Goal: Information Seeking & Learning: Learn about a topic

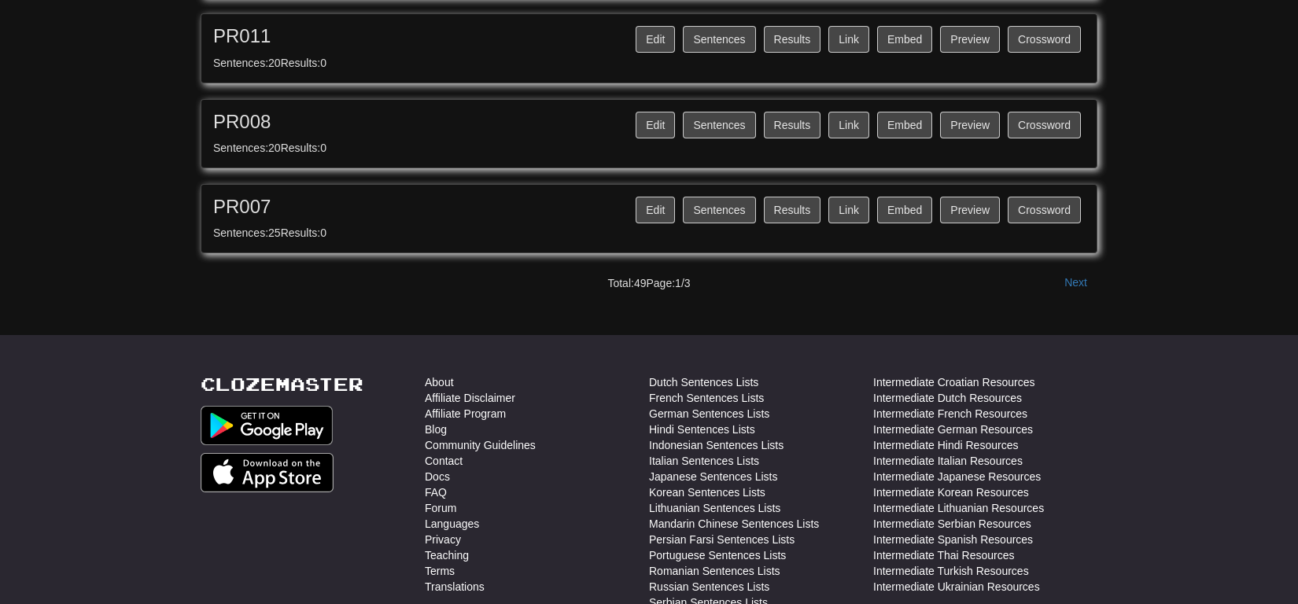
scroll to position [1647, 0]
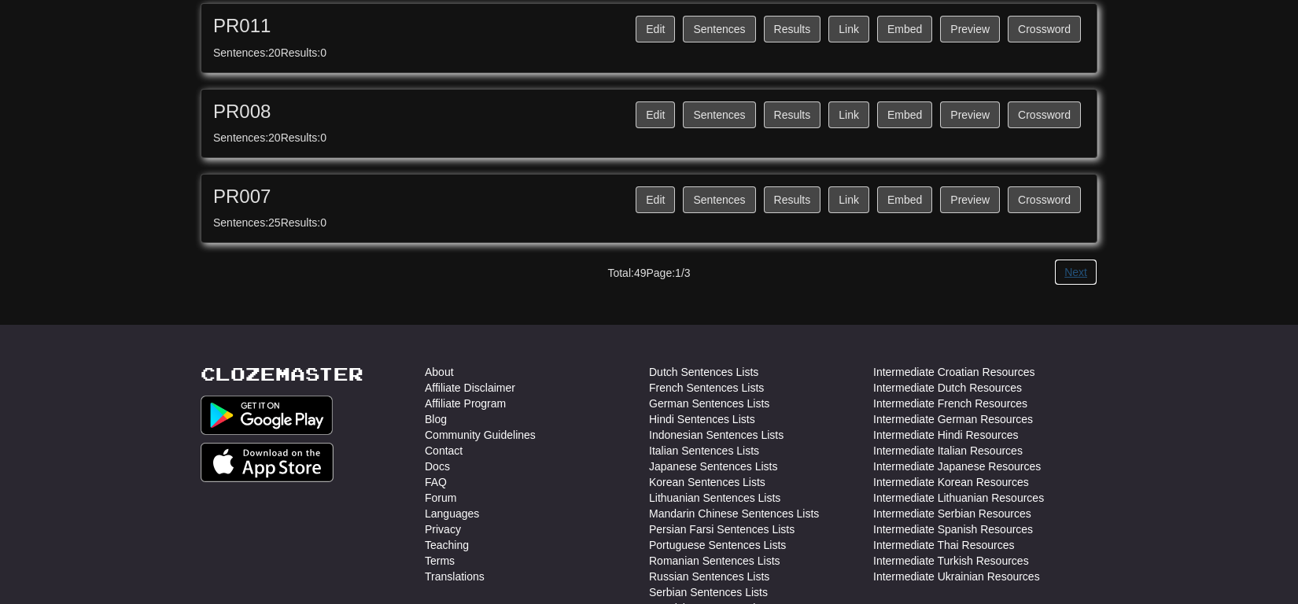
click at [1078, 268] on button "Next" at bounding box center [1075, 272] width 43 height 27
click at [1086, 271] on button "Next" at bounding box center [1075, 272] width 43 height 27
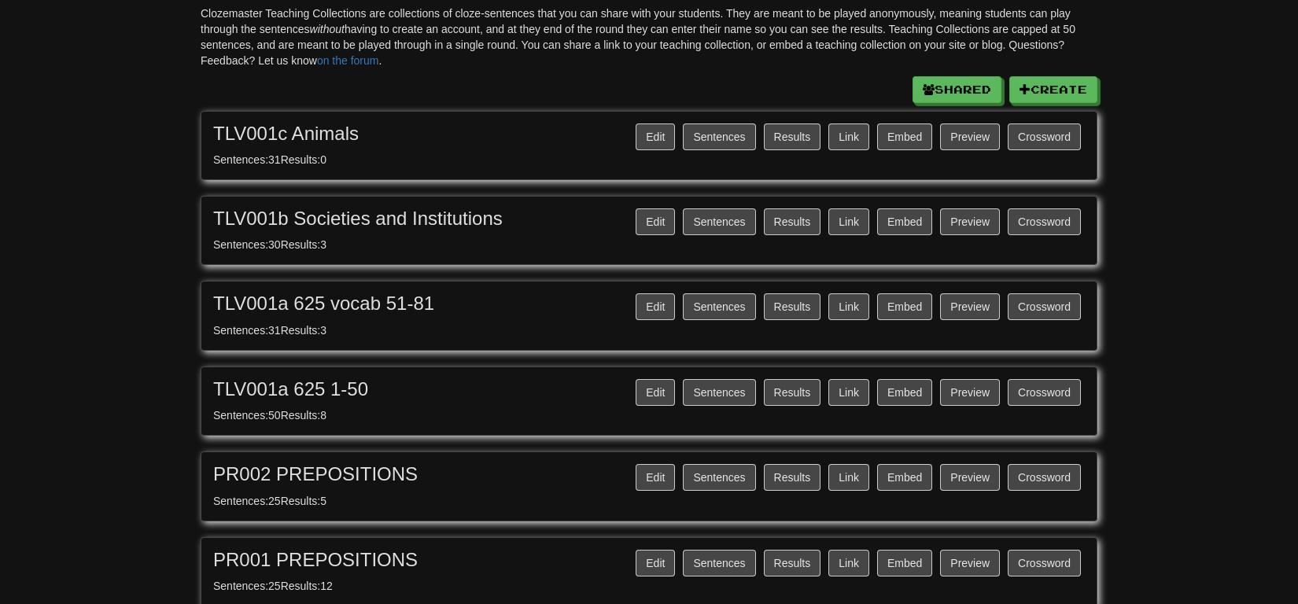
scroll to position [98, 0]
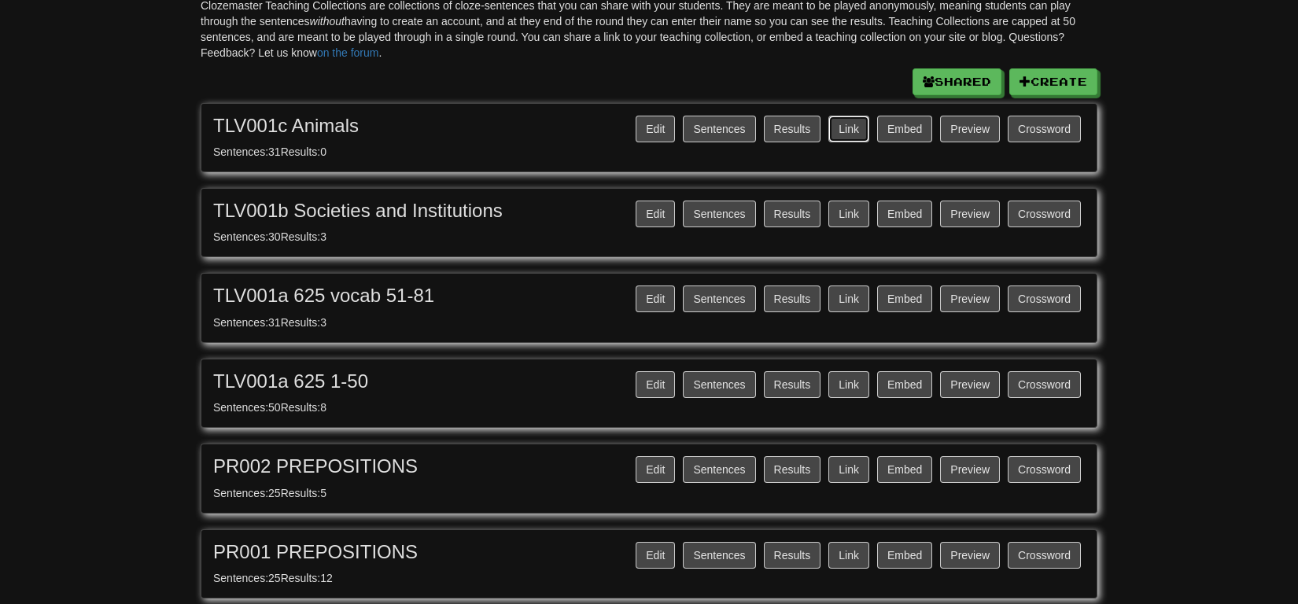
click at [862, 130] on button "Link" at bounding box center [849, 129] width 41 height 27
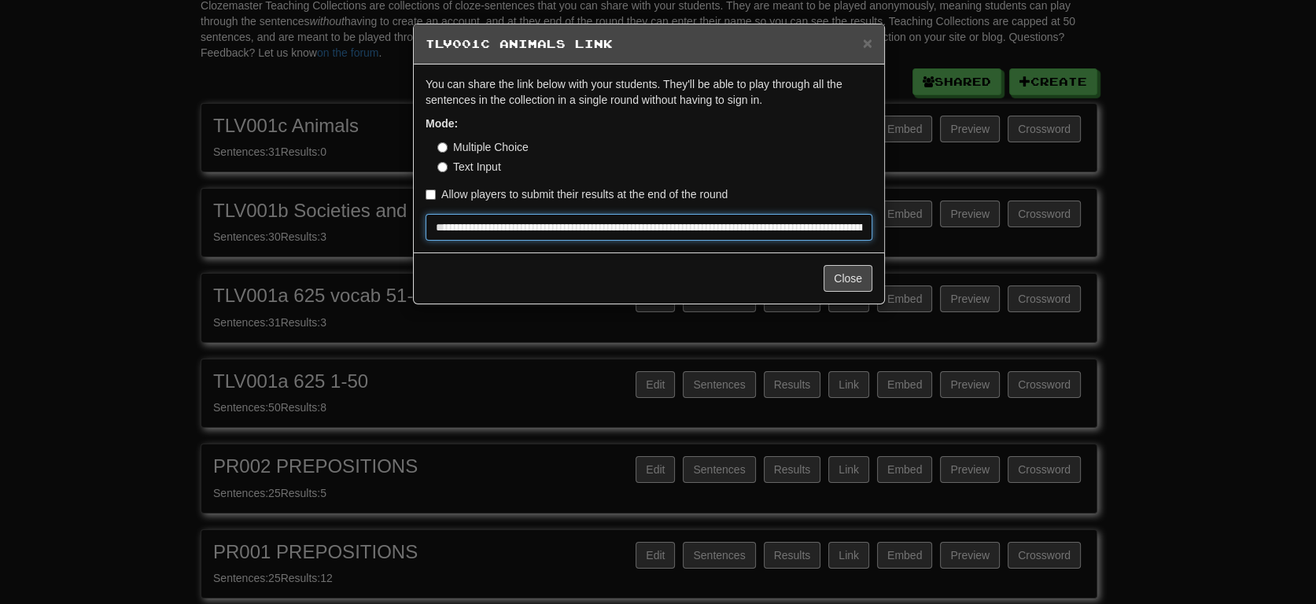
click at [612, 231] on input "**********" at bounding box center [649, 227] width 447 height 27
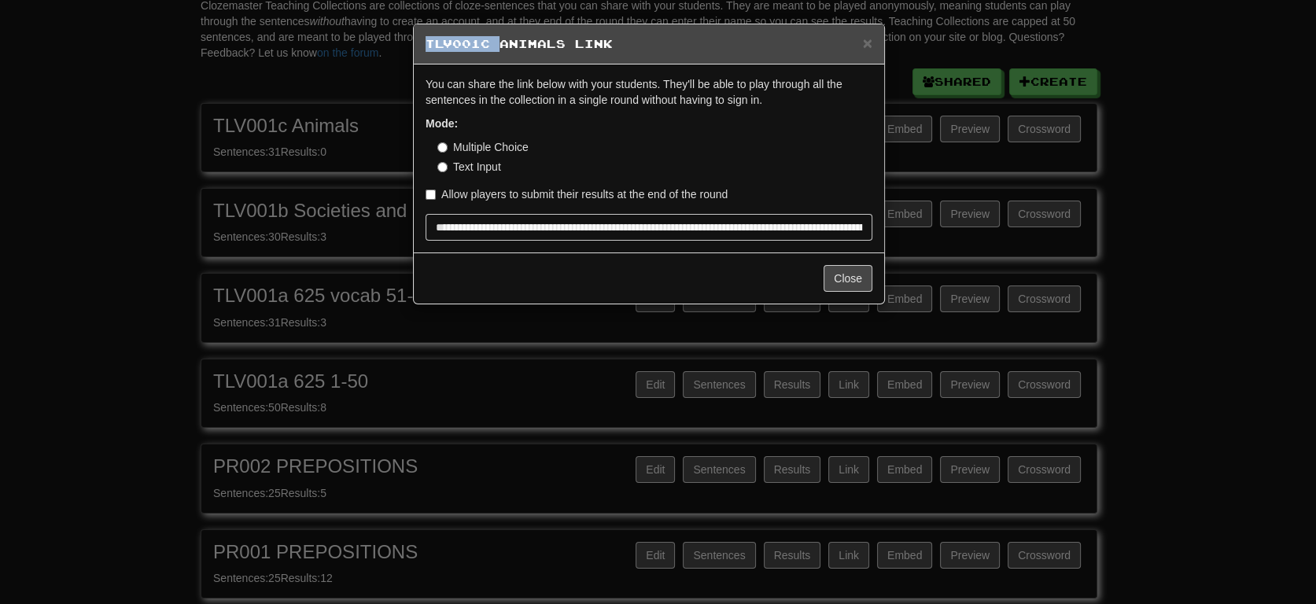
drag, startPoint x: 426, startPoint y: 43, endPoint x: 495, endPoint y: 49, distance: 68.7
click at [495, 49] on h5 "TLV001c Animals Link" at bounding box center [649, 44] width 447 height 16
copy h5 "TLV001c"
click at [829, 283] on button "Close" at bounding box center [848, 278] width 49 height 27
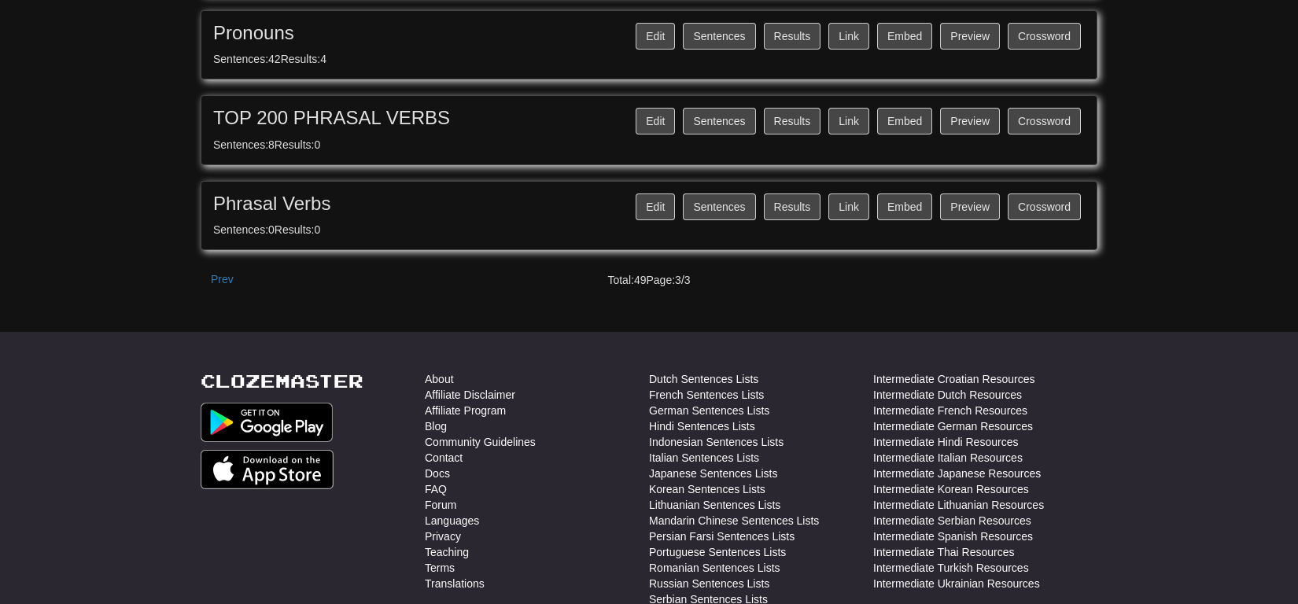
scroll to position [699, 0]
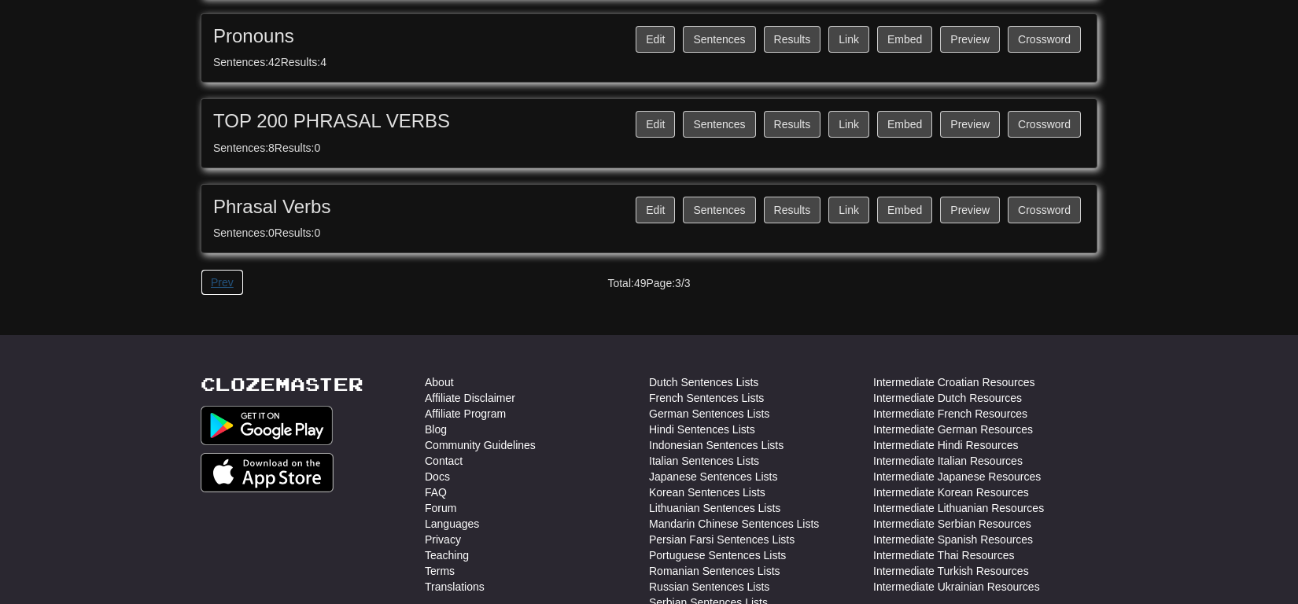
click at [209, 282] on button "Prev" at bounding box center [222, 282] width 43 height 27
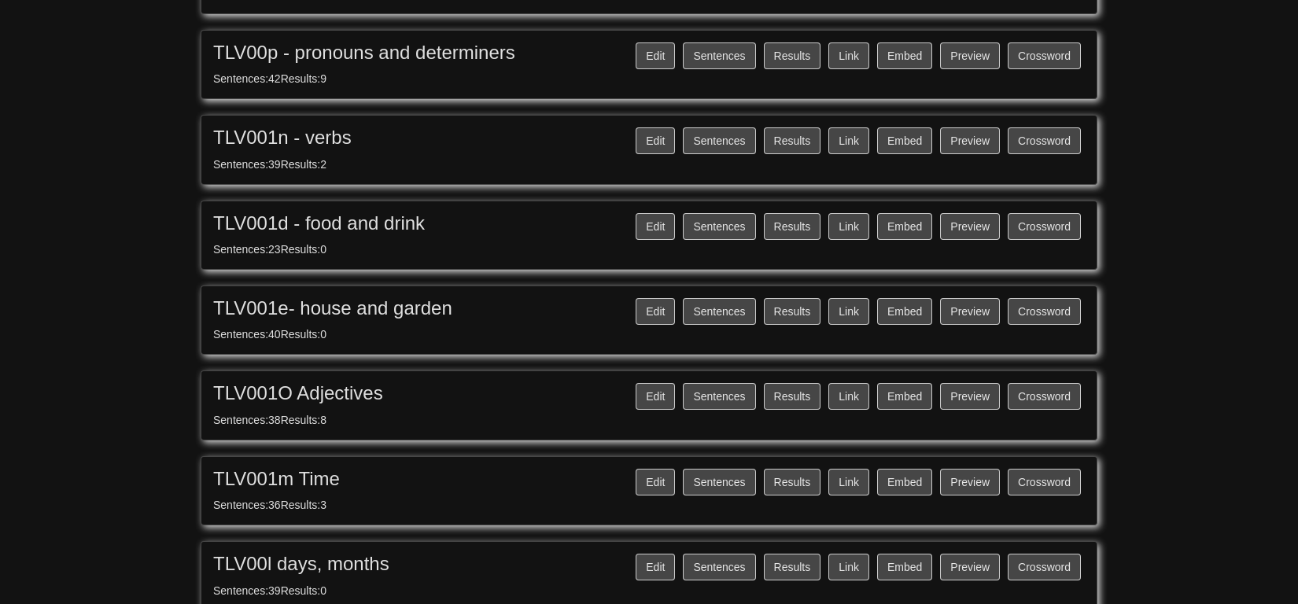
scroll to position [422, 0]
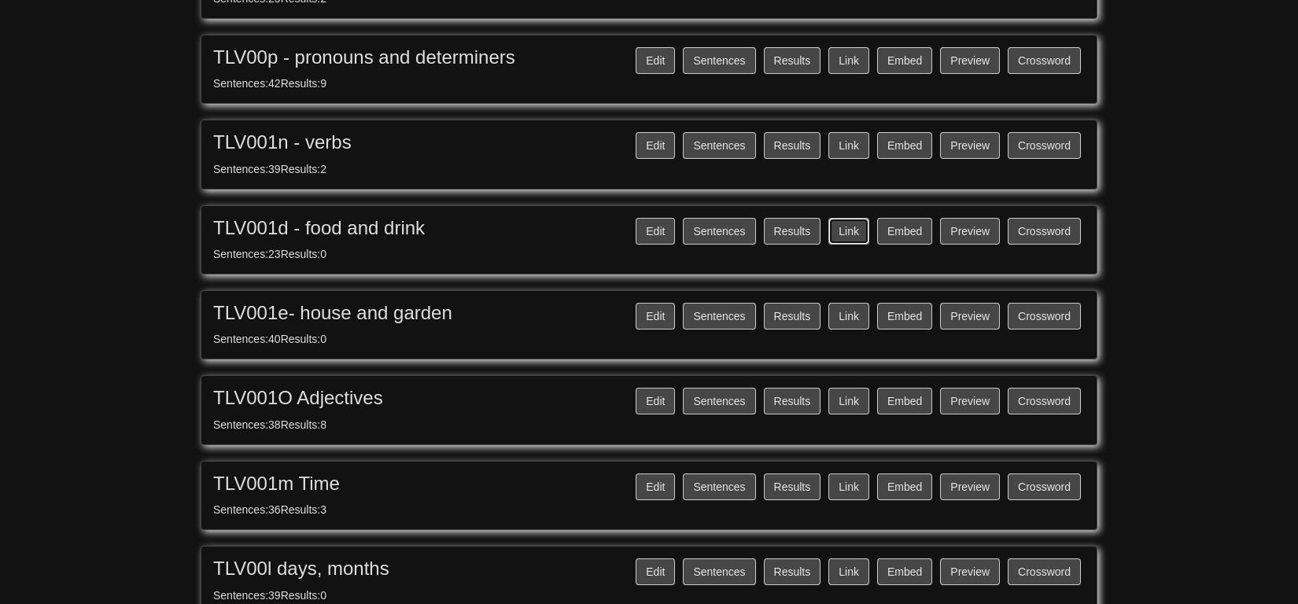
click at [854, 227] on button "Link" at bounding box center [849, 231] width 41 height 27
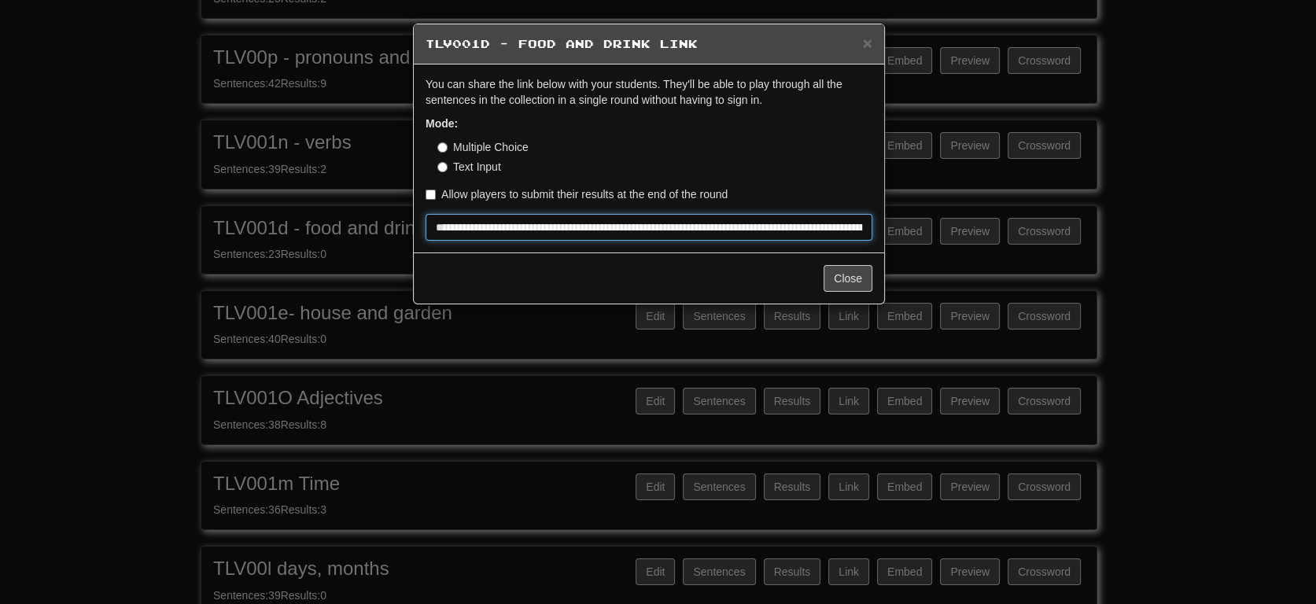
click at [641, 231] on input "**********" at bounding box center [649, 227] width 447 height 27
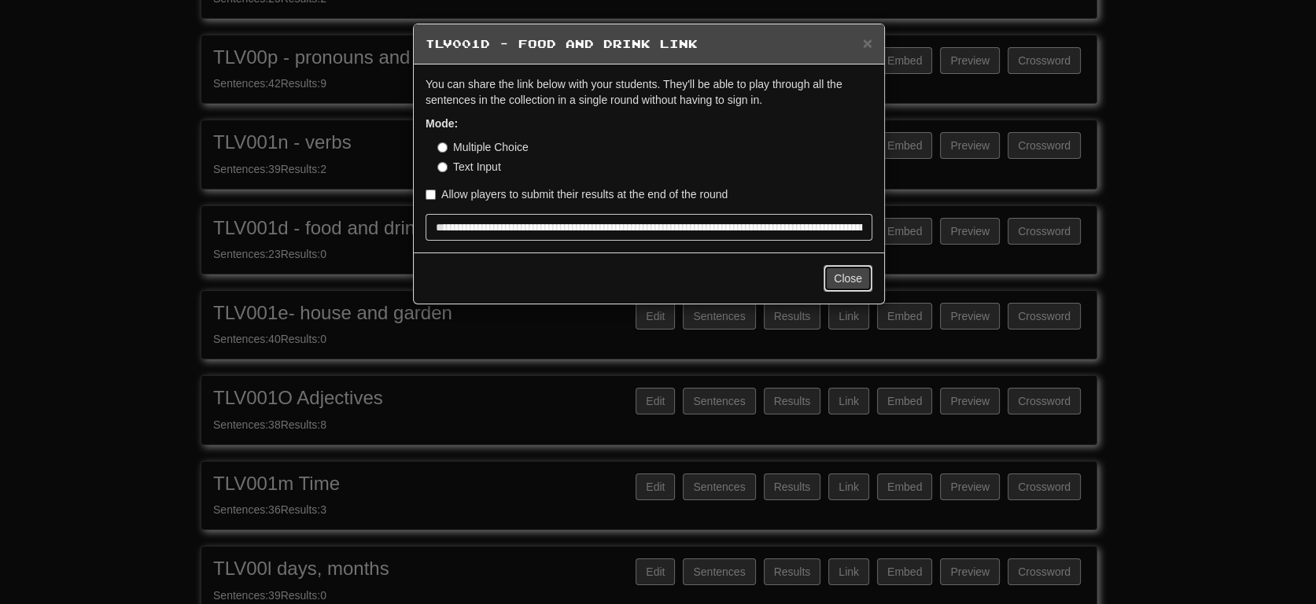
click at [845, 282] on button "Close" at bounding box center [848, 278] width 49 height 27
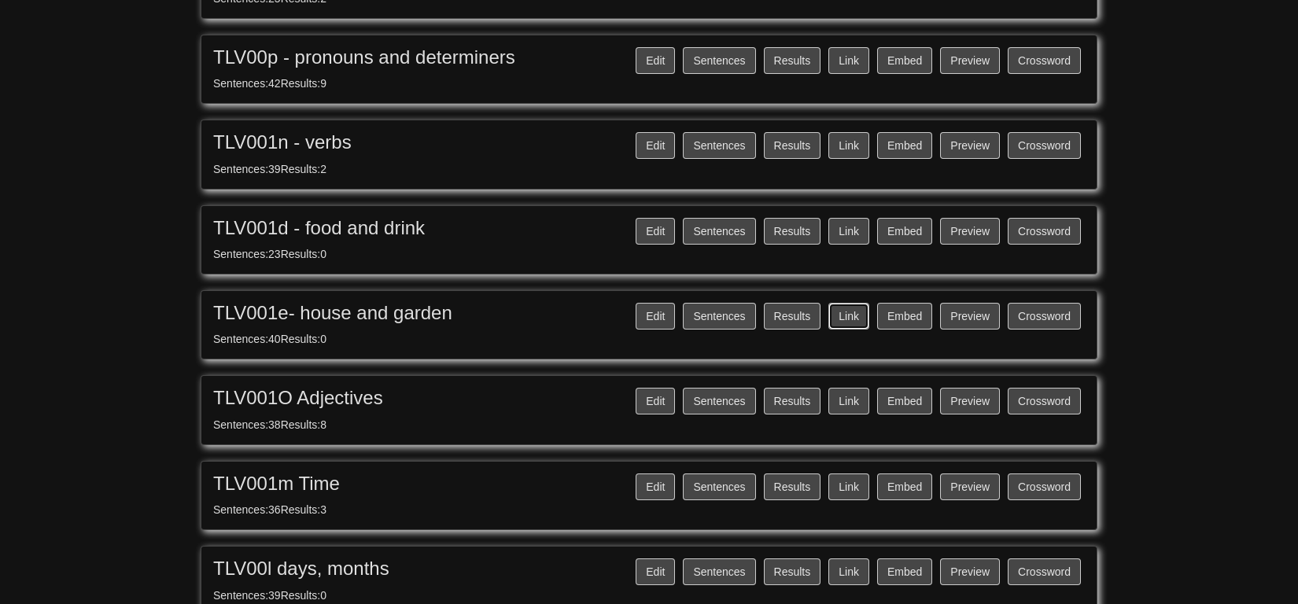
click at [852, 317] on button "Link" at bounding box center [849, 316] width 41 height 27
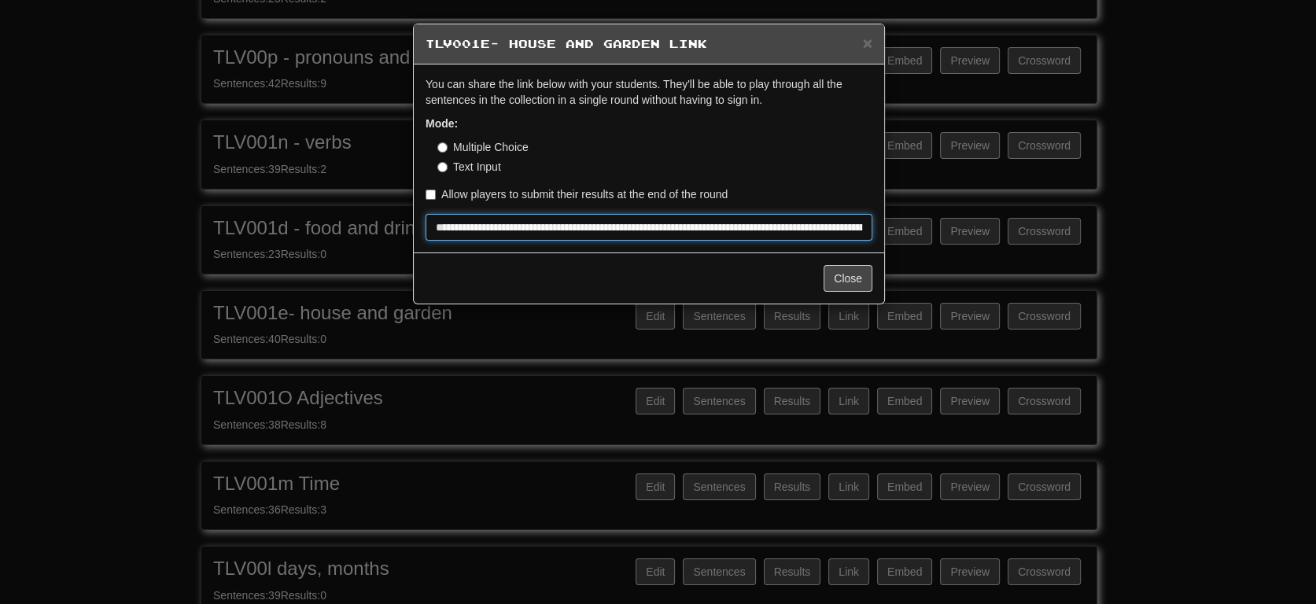
click at [607, 223] on input "**********" at bounding box center [649, 227] width 447 height 27
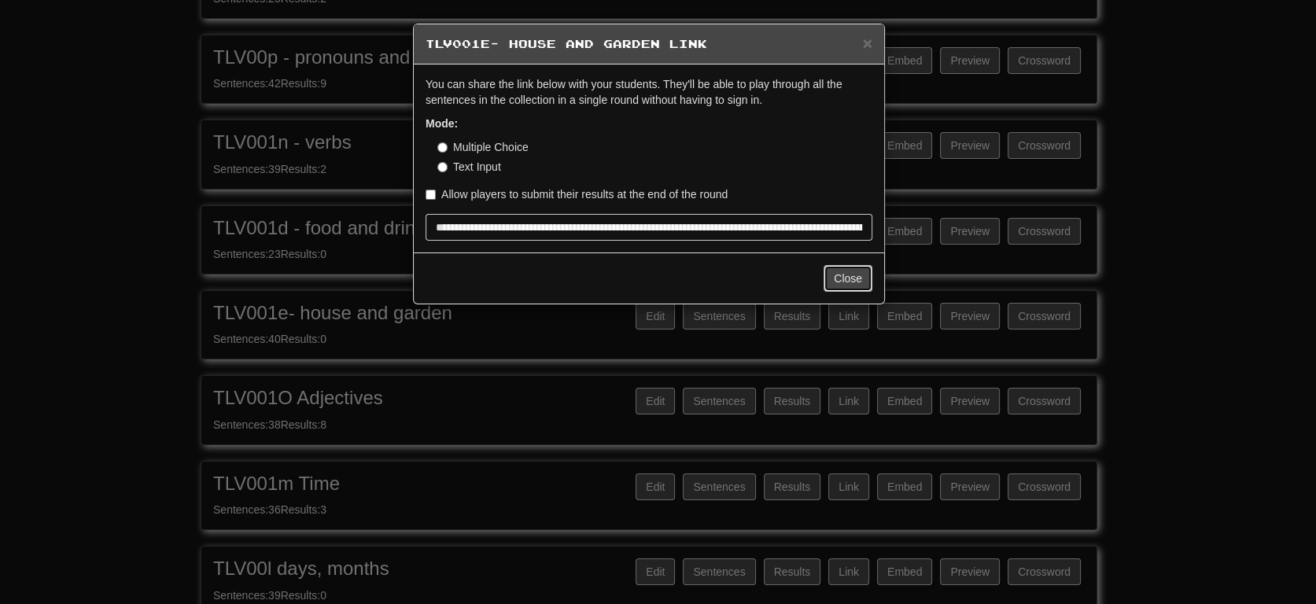
click at [851, 270] on button "Close" at bounding box center [848, 278] width 49 height 27
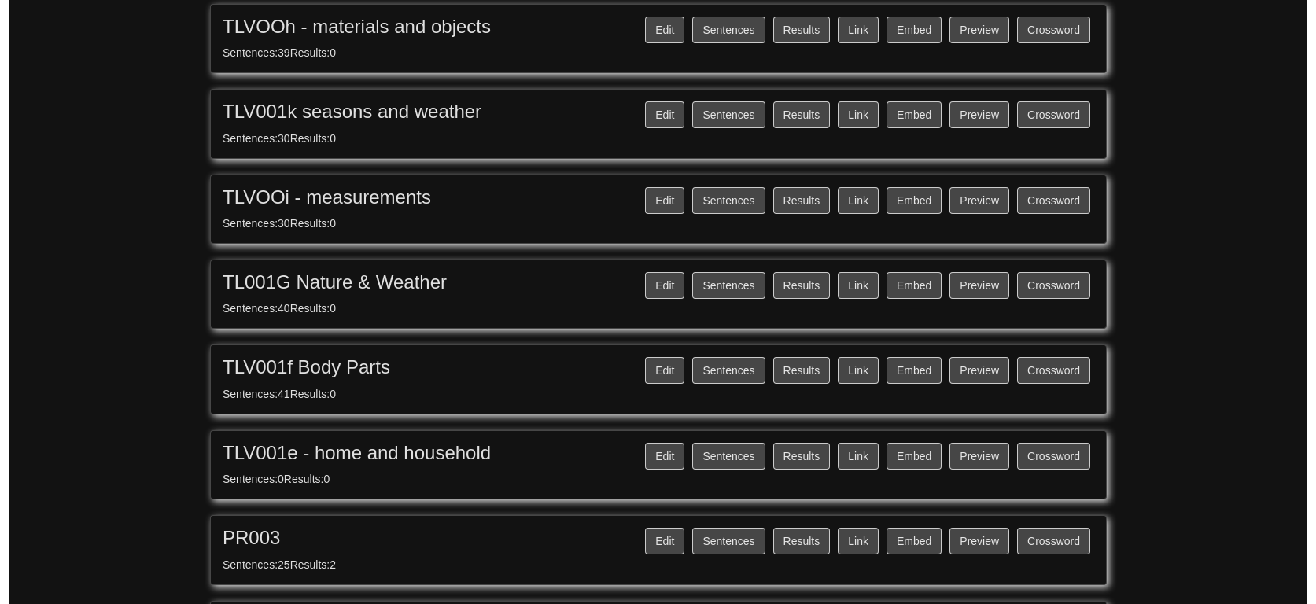
scroll to position [1150, 0]
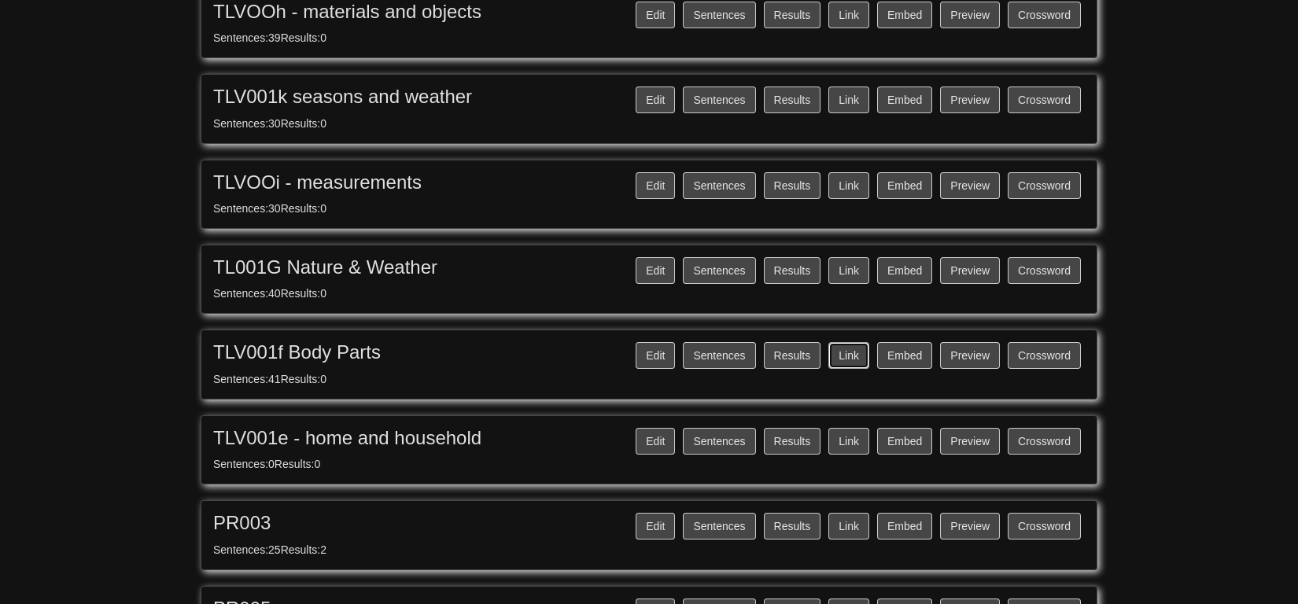
click at [842, 349] on button "Link" at bounding box center [849, 355] width 41 height 27
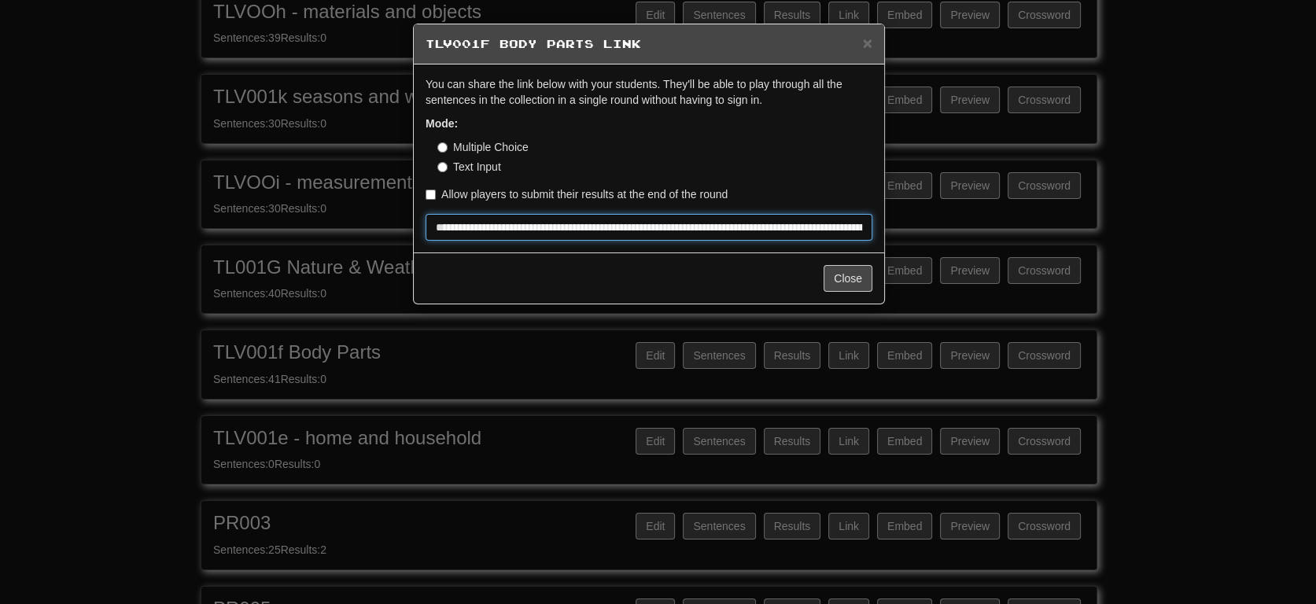
click at [620, 219] on input "**********" at bounding box center [649, 227] width 447 height 27
